Goal: Understand process/instructions

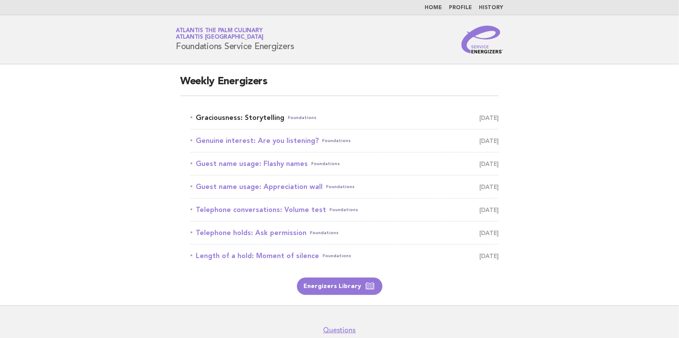
click at [250, 116] on link "Graciousness: Storytelling Foundations [DATE]" at bounding box center [345, 118] width 308 height 12
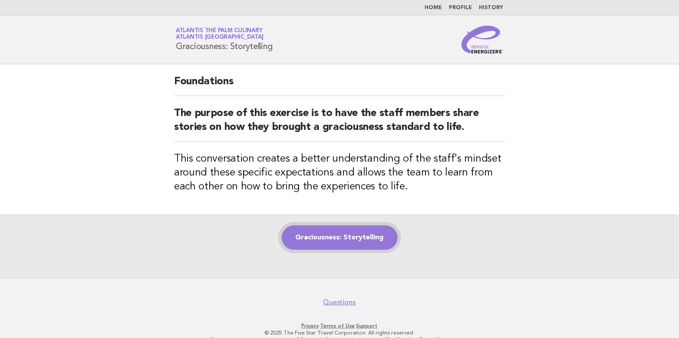
click at [329, 239] on link "Graciousness: Storytelling" at bounding box center [340, 237] width 116 height 24
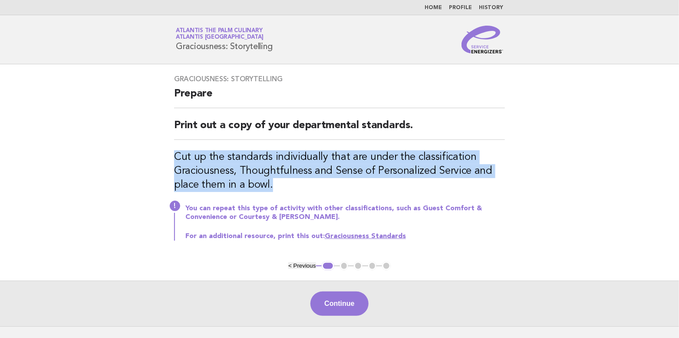
drag, startPoint x: 175, startPoint y: 155, endPoint x: 275, endPoint y: 182, distance: 103.9
click at [275, 182] on h3 "Cut up the standards individually that are under the classification Graciousnes…" at bounding box center [339, 171] width 331 height 42
copy h3 "Cut up the standards individually that are under the classification Graciousnes…"
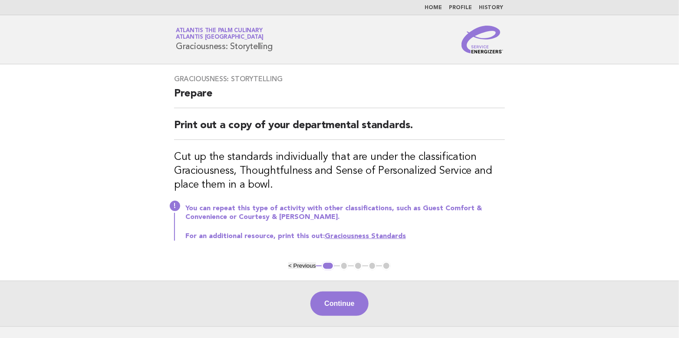
click at [474, 237] on p "For an additional resource, print this out: Graciousness Standards" at bounding box center [344, 236] width 319 height 9
click at [344, 266] on ul "< Previous 1 2 3 4 5" at bounding box center [339, 265] width 102 height 9
click at [342, 299] on button "Continue" at bounding box center [339, 303] width 58 height 24
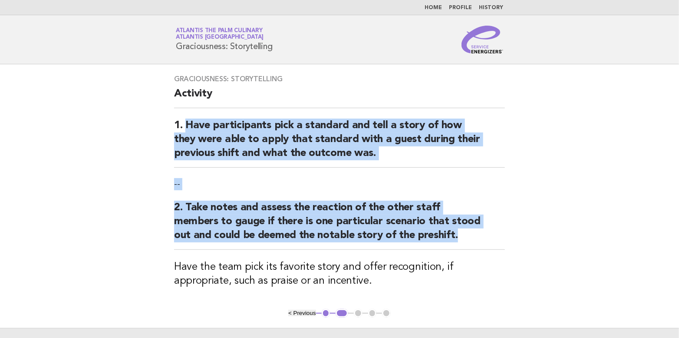
drag, startPoint x: 186, startPoint y: 122, endPoint x: 466, endPoint y: 242, distance: 304.1
click at [466, 242] on div "Graciousness: Storytelling Activity 1. Have participants pick a standard and te…" at bounding box center [340, 186] width 352 height 244
copy div "Have participants pick a standard and tell a story of how they were able to app…"
click at [495, 181] on p "--" at bounding box center [339, 184] width 331 height 12
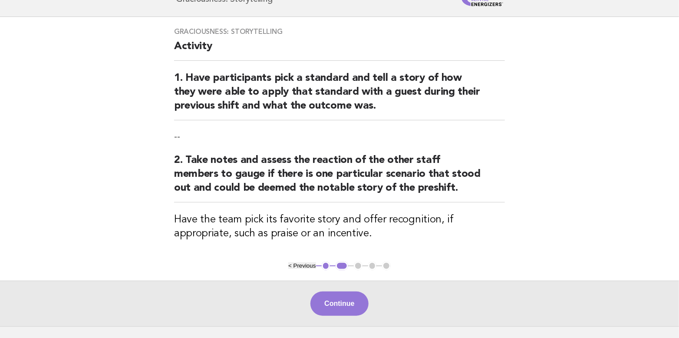
scroll to position [111, 0]
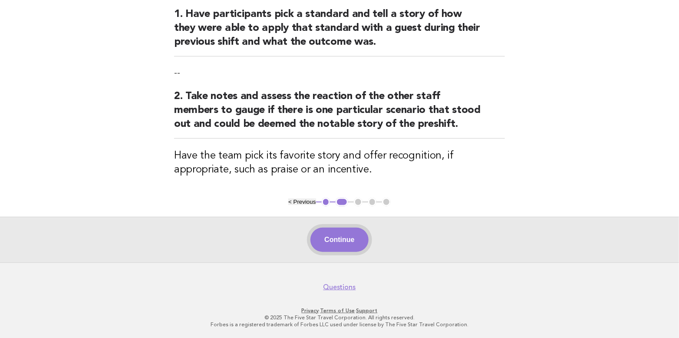
click at [350, 240] on button "Continue" at bounding box center [339, 239] width 58 height 24
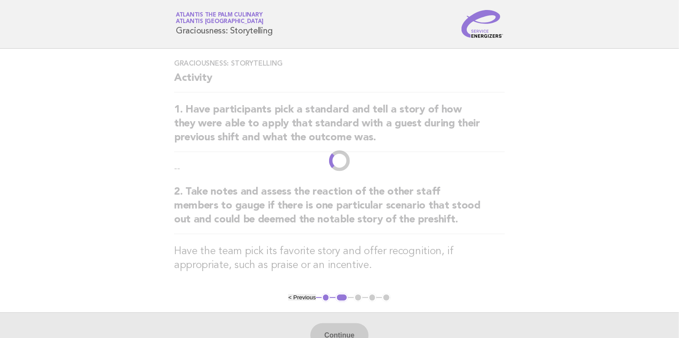
scroll to position [0, 0]
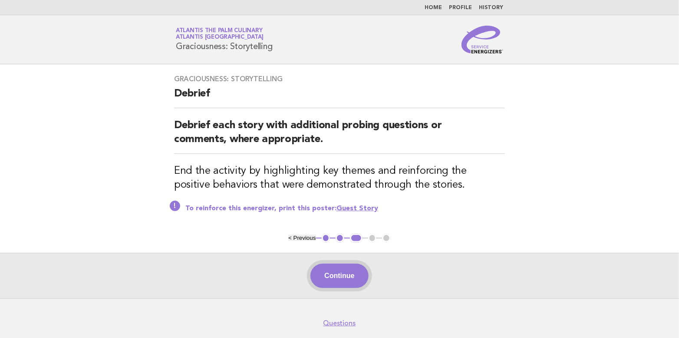
click at [341, 268] on button "Continue" at bounding box center [339, 275] width 58 height 24
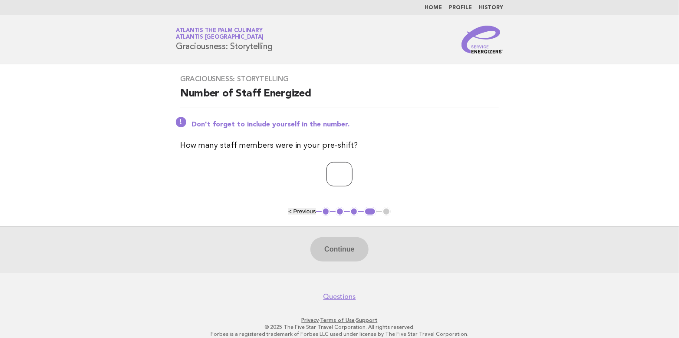
click at [352, 171] on input "*" at bounding box center [339, 174] width 26 height 24
type input "*"
click at [352, 171] on input "*" at bounding box center [339, 174] width 26 height 24
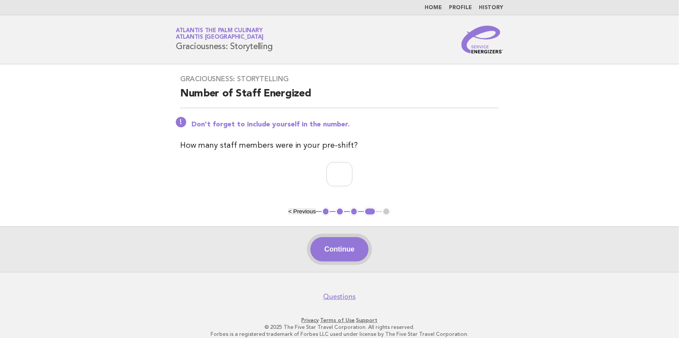
click at [342, 246] on button "Continue" at bounding box center [339, 249] width 58 height 24
